Goal: Find specific page/section: Find specific page/section

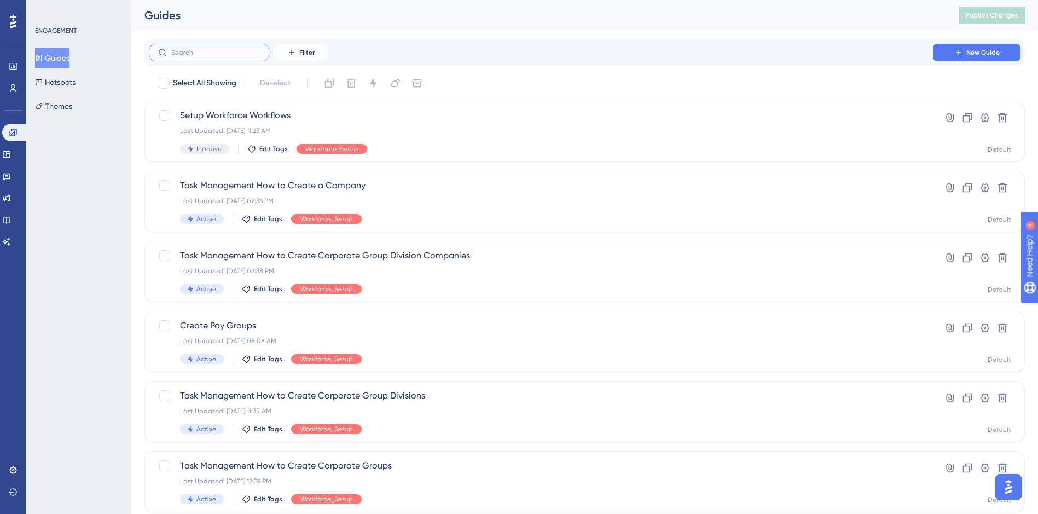
click at [244, 54] on input "text" at bounding box center [215, 53] width 89 height 8
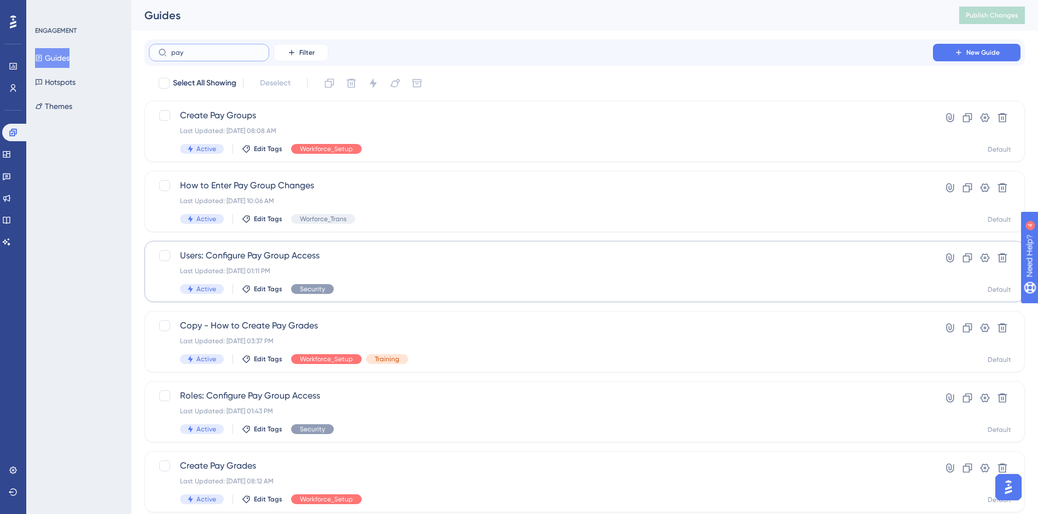
type input "pay"
click at [242, 255] on span "Users: Configure Pay Group Access" at bounding box center [541, 255] width 722 height 13
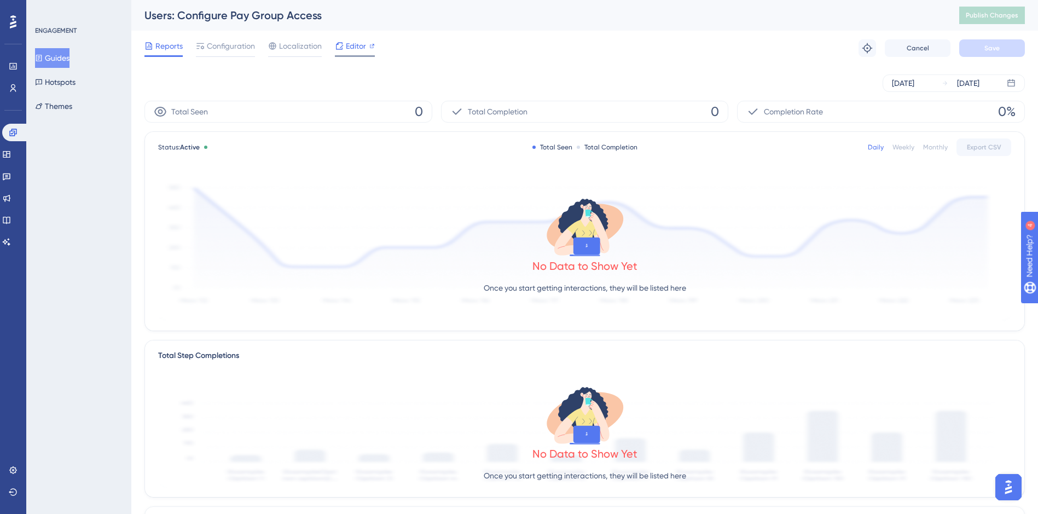
click at [350, 54] on div "Editor" at bounding box center [355, 48] width 40 height 18
